Goal: Check status: Check status

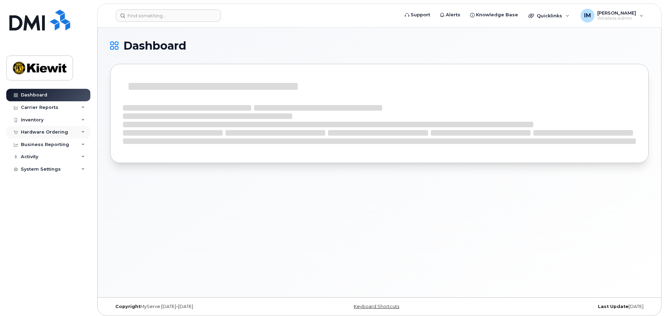
click at [42, 132] on div "Hardware Ordering" at bounding box center [44, 133] width 47 height 6
click at [26, 157] on div "Orders" at bounding box center [32, 158] width 17 height 6
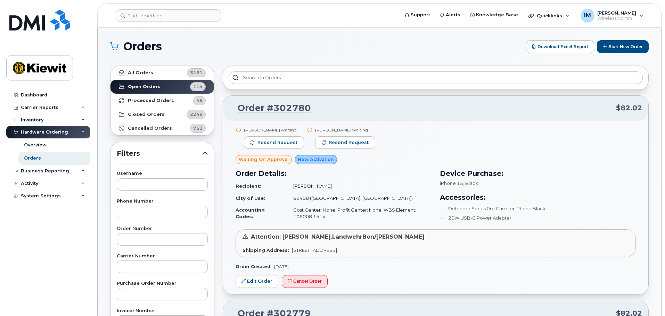
click at [296, 85] on div at bounding box center [436, 78] width 426 height 24
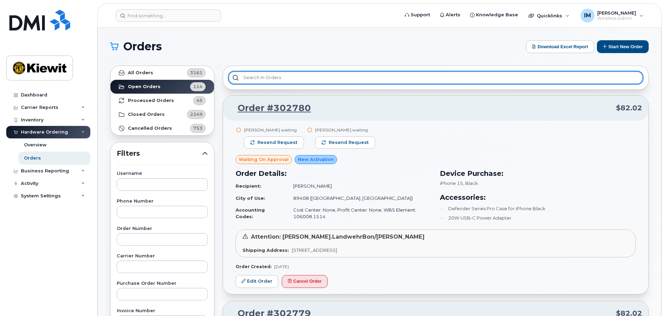
click at [296, 79] on input "text" at bounding box center [436, 78] width 414 height 13
type input "m"
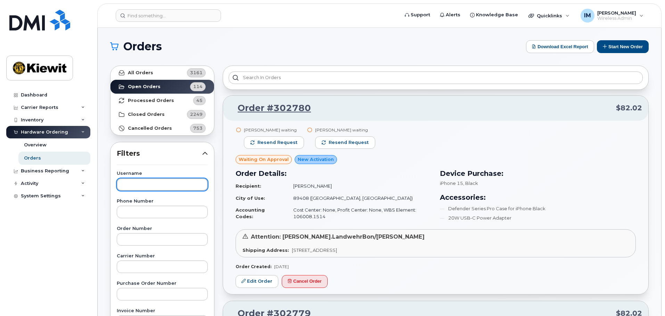
click at [160, 187] on input "text" at bounding box center [162, 185] width 91 height 13
type input "[PERSON_NAME]"
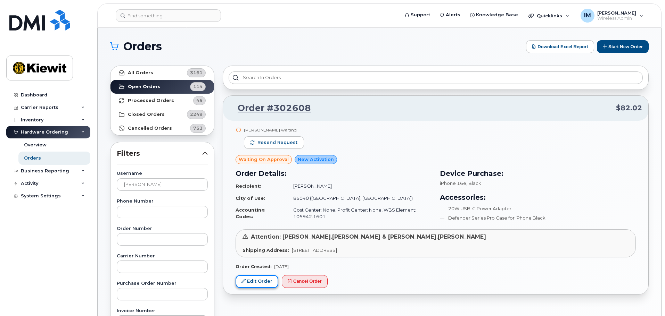
click at [253, 283] on link "Edit Order" at bounding box center [257, 281] width 43 height 13
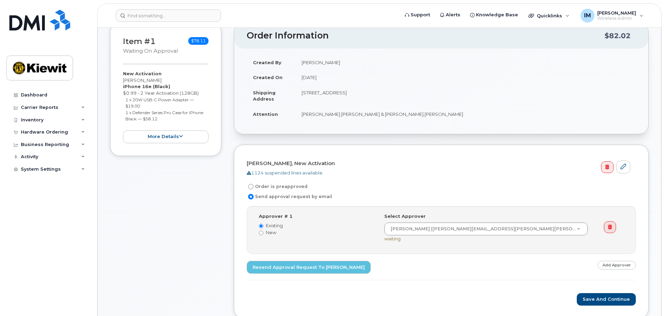
scroll to position [69, 0]
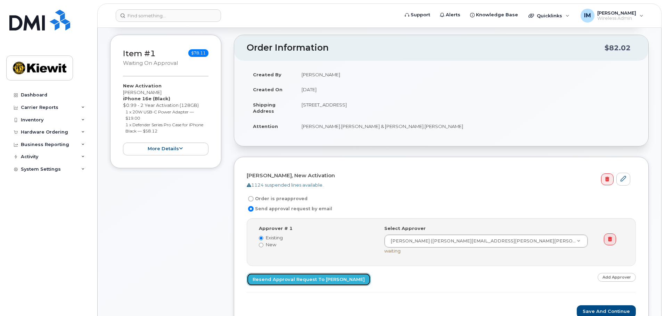
click at [299, 279] on link "Resend Approval Request to Taylor Comer" at bounding box center [309, 279] width 124 height 13
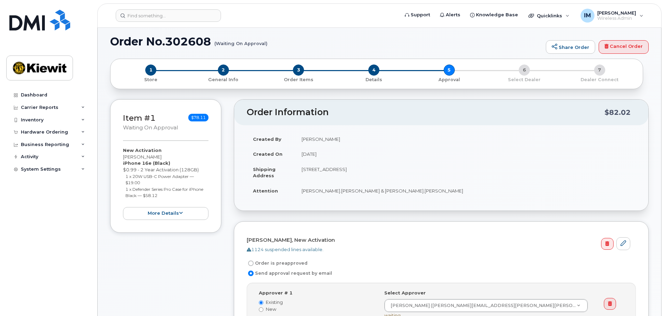
scroll to position [0, 0]
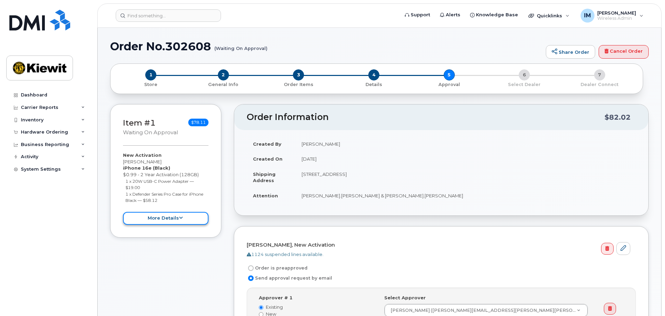
click at [185, 221] on button "more details" at bounding box center [165, 218] width 85 height 13
